Goal: Understand process/instructions

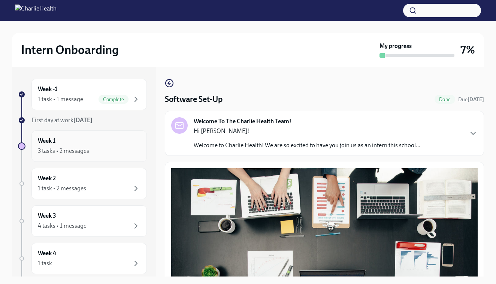
click at [121, 150] on div "3 tasks • 2 messages" at bounding box center [89, 150] width 103 height 9
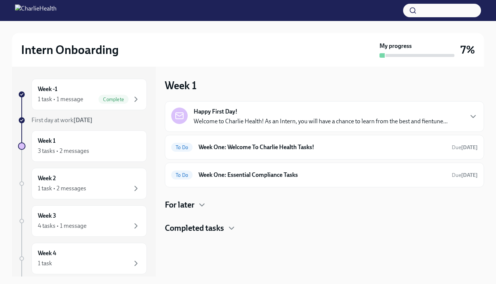
click at [282, 122] on p "Welcome to Charlie Health! As an Intern, you will have a chance to learn from t…" at bounding box center [321, 121] width 254 height 8
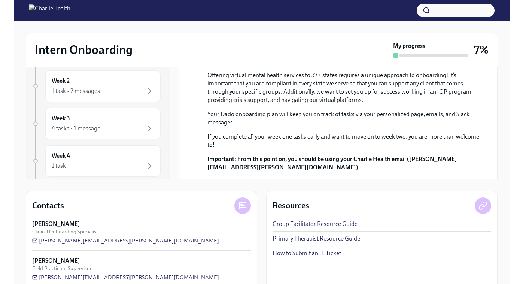
scroll to position [100, 0]
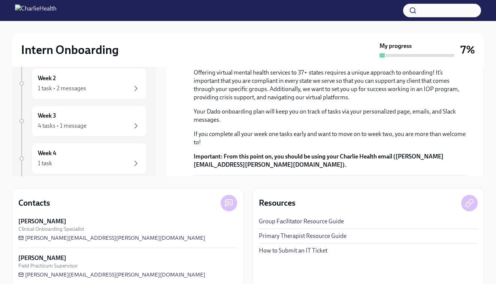
click at [245, 63] on p "Welcome to Charlie Health! As an Intern, you will have a chance to learn from t…" at bounding box center [330, 54] width 272 height 16
click at [484, 112] on div "Intern Onboarding My progress 7% Week -1 1 task • 1 message Complete First day …" at bounding box center [248, 125] width 496 height 409
click at [493, 112] on div "Intern Onboarding My progress 7% Week -1 1 task • 1 message Complete First day …" at bounding box center [248, 125] width 496 height 409
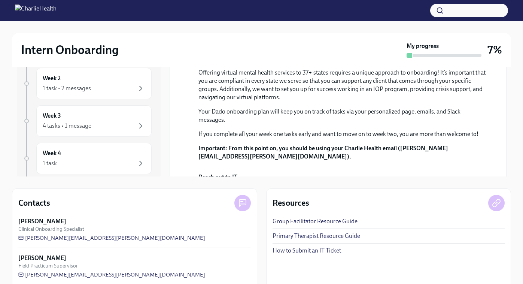
click at [455, 63] on p "Welcome to Charlie Health! As an Intern, you will have a chance to learn from t…" at bounding box center [344, 54] width 290 height 16
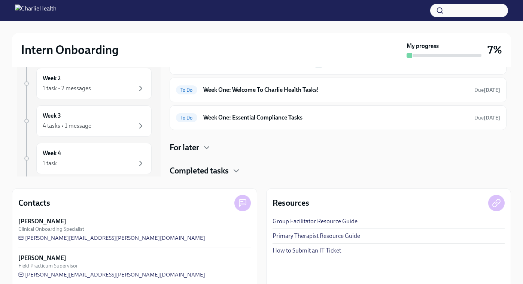
scroll to position [220, 0]
click at [272, 94] on h6 "Week One: Welcome To Charlie Health Tasks!" at bounding box center [335, 90] width 265 height 8
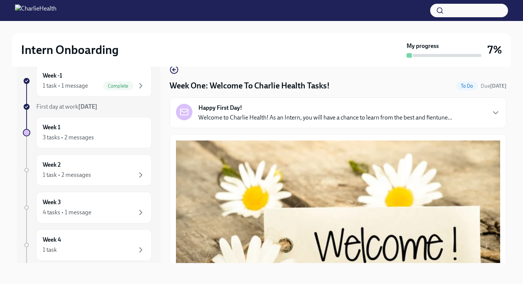
scroll to position [13, 0]
click at [355, 225] on button "Zoom image" at bounding box center [338, 237] width 324 height 195
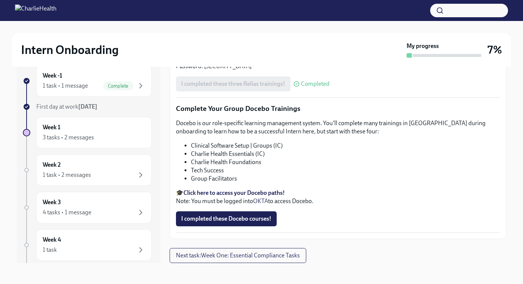
scroll to position [982, 0]
